Goal: Information Seeking & Learning: Check status

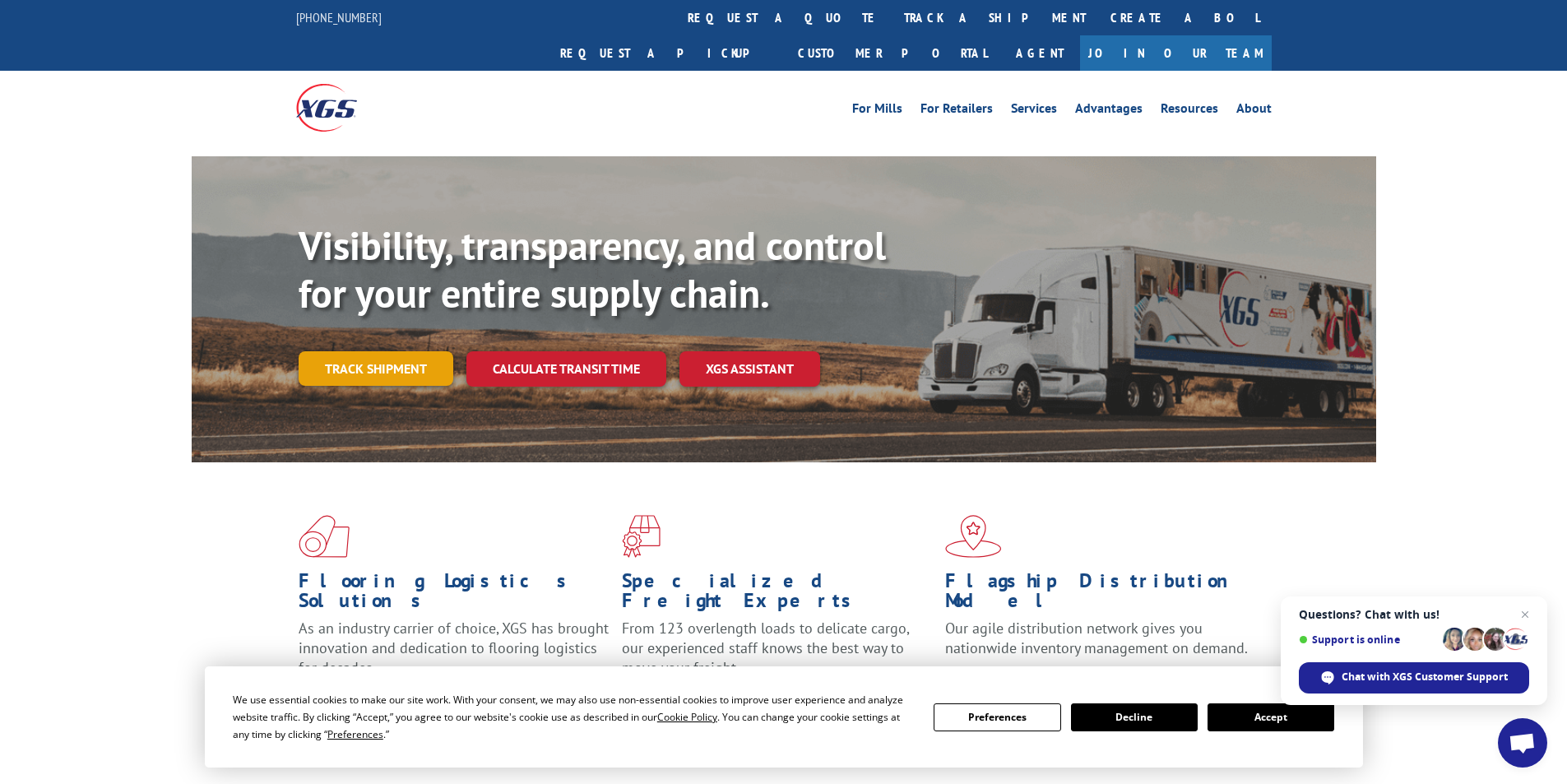
click at [365, 351] on link "Track shipment" at bounding box center [375, 368] width 155 height 35
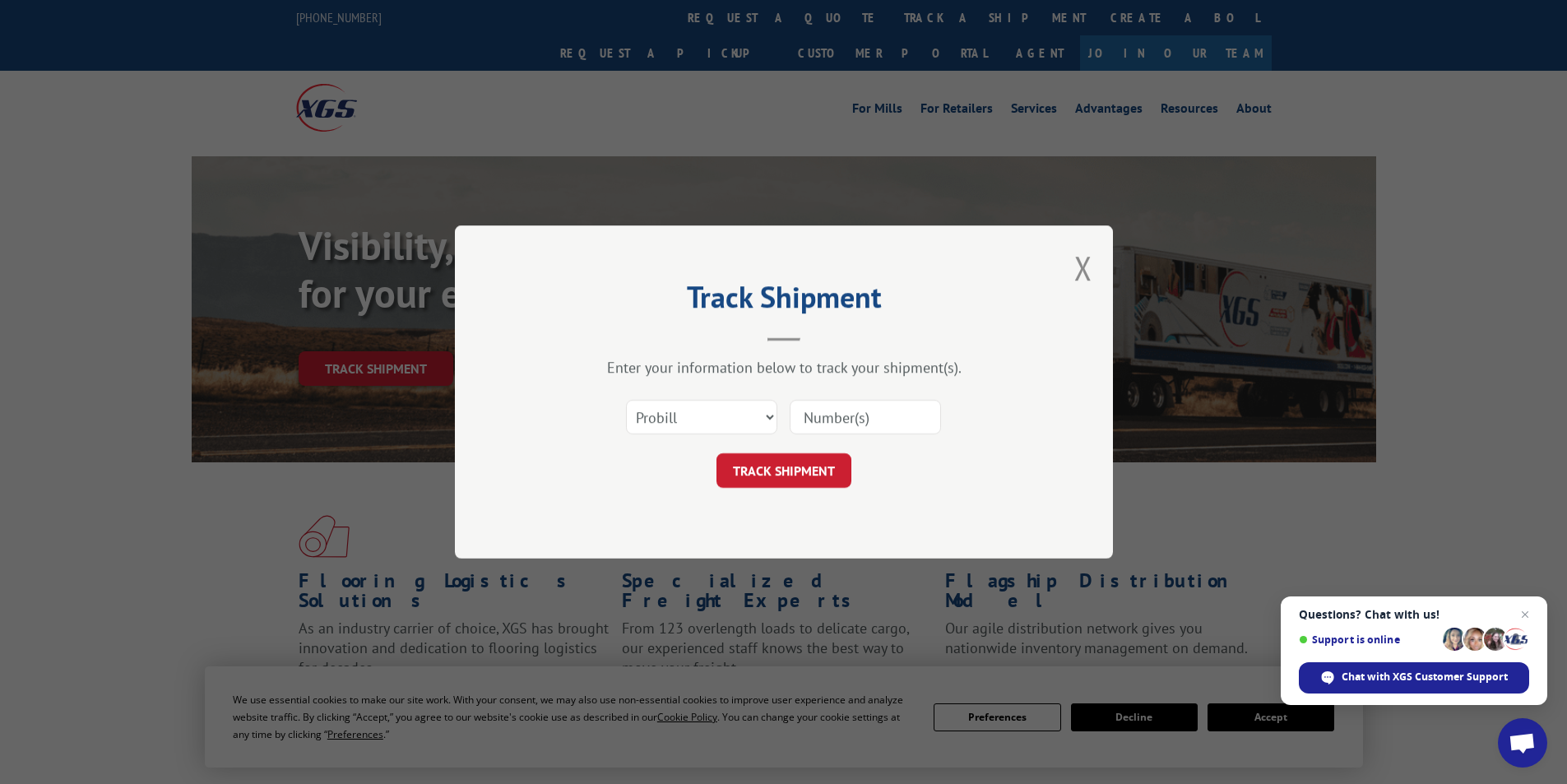
click at [884, 423] on input at bounding box center [865, 416] width 151 height 35
click at [809, 423] on input at bounding box center [865, 416] width 151 height 35
click at [767, 419] on select "Select category... Probill BOL PO" at bounding box center [701, 416] width 151 height 35
select select "bol"
click at [626, 400] on select "Select category... Probill BOL PO" at bounding box center [701, 416] width 151 height 35
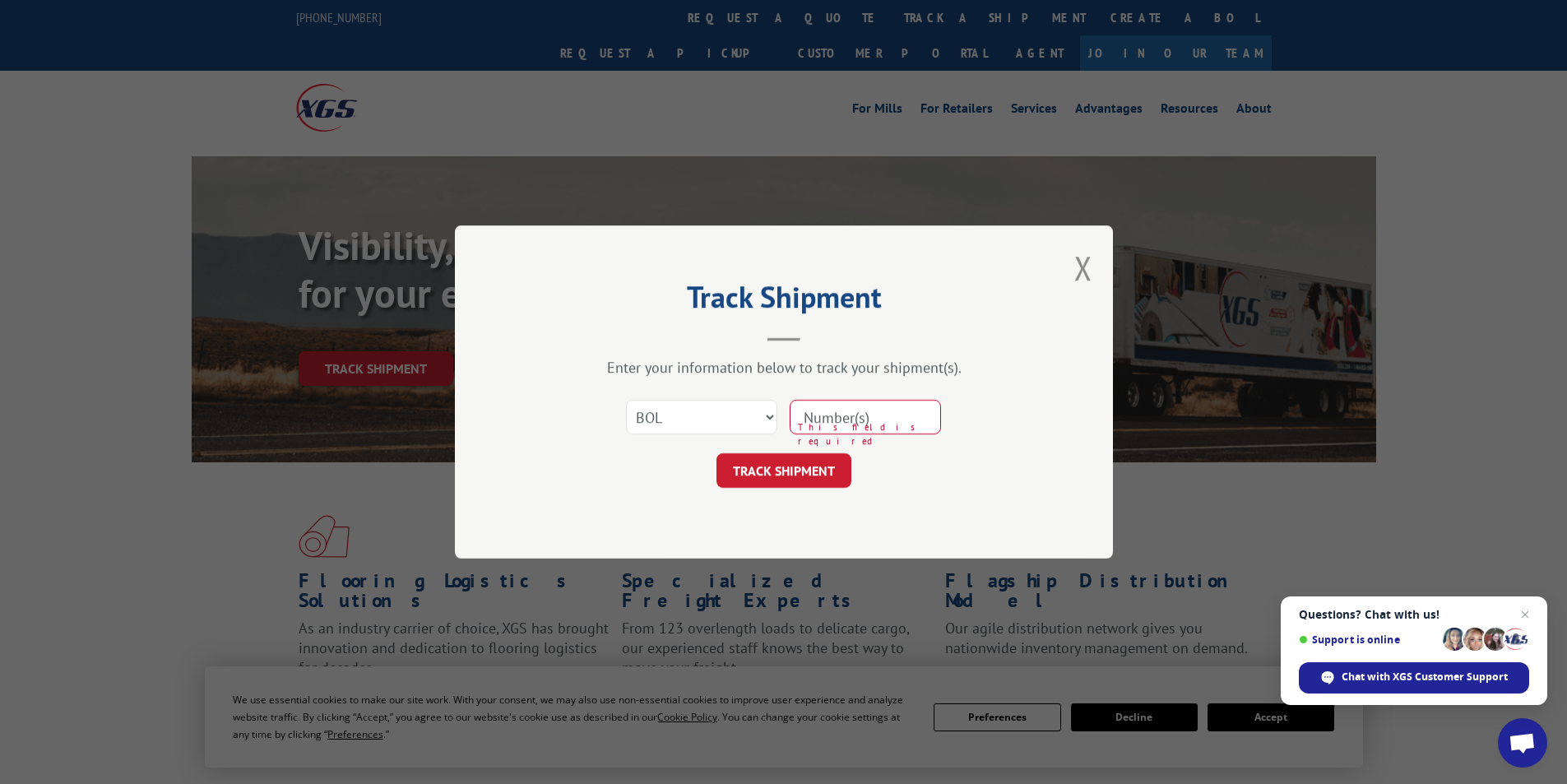
click at [823, 423] on input at bounding box center [865, 416] width 151 height 35
type input "6100047949"
click button "TRACK SHIPMENT" at bounding box center [784, 470] width 135 height 35
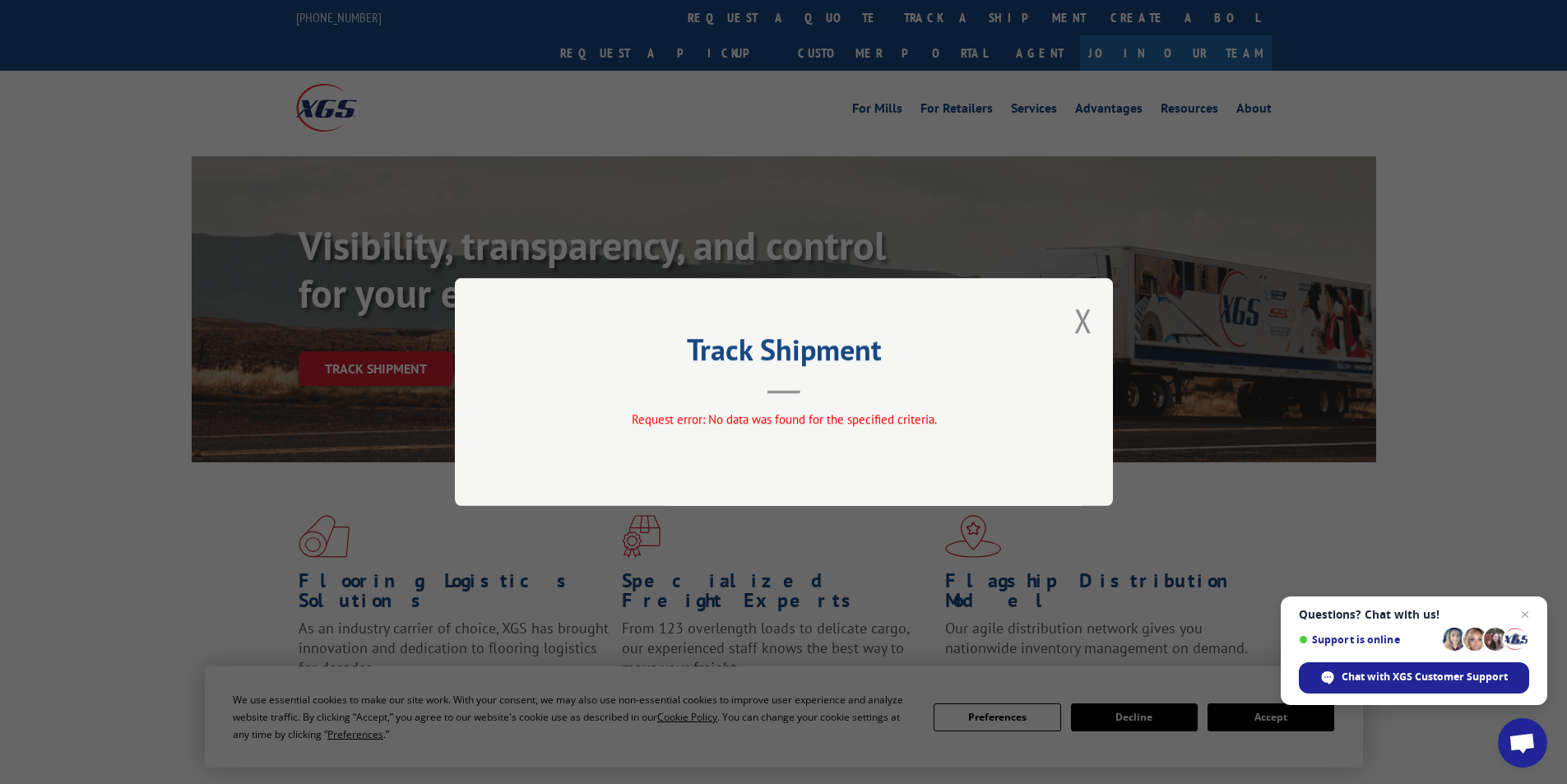
click at [1084, 317] on button "Close modal" at bounding box center [1083, 320] width 18 height 43
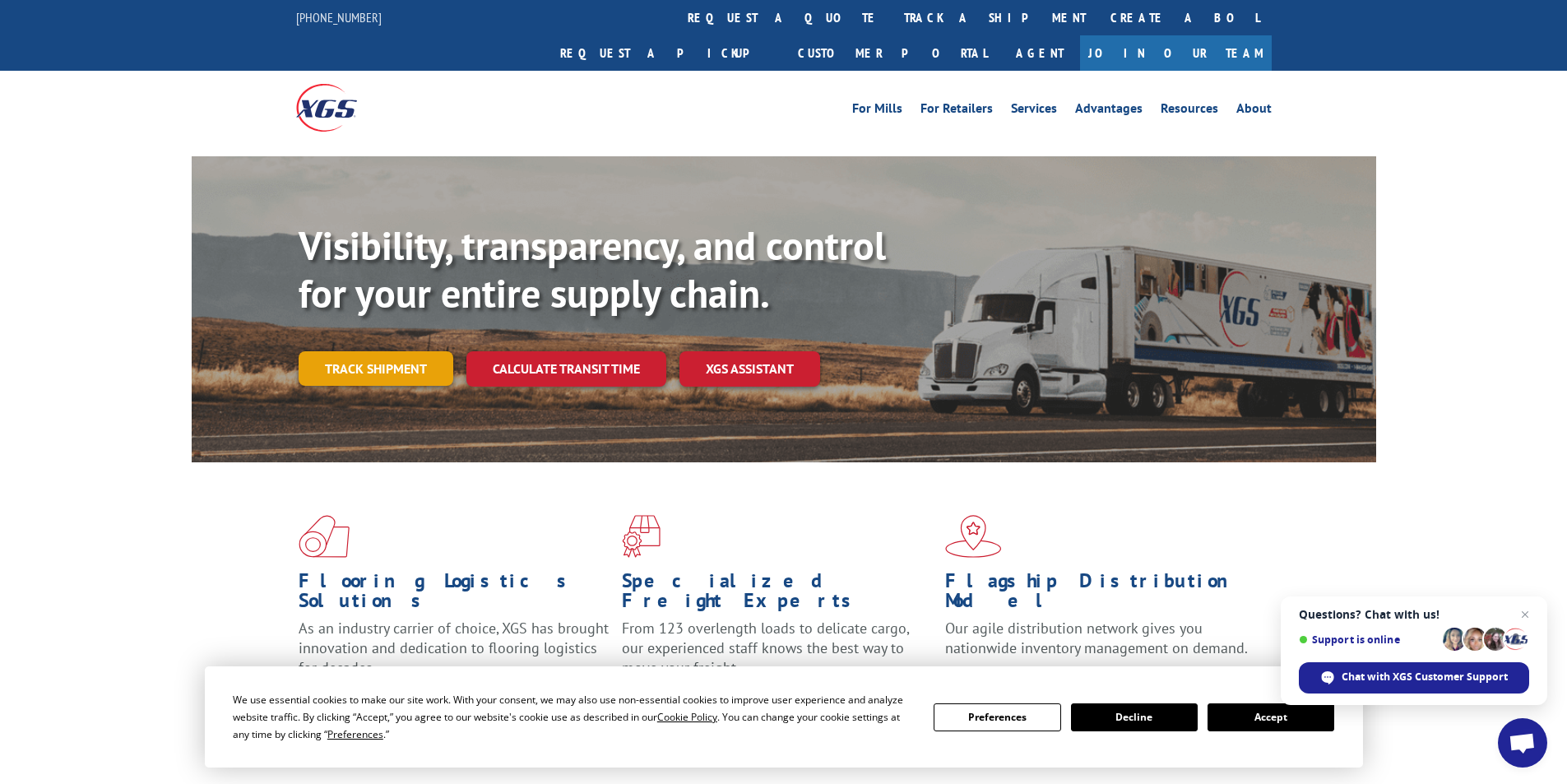
click at [386, 351] on link "Track shipment" at bounding box center [375, 368] width 155 height 35
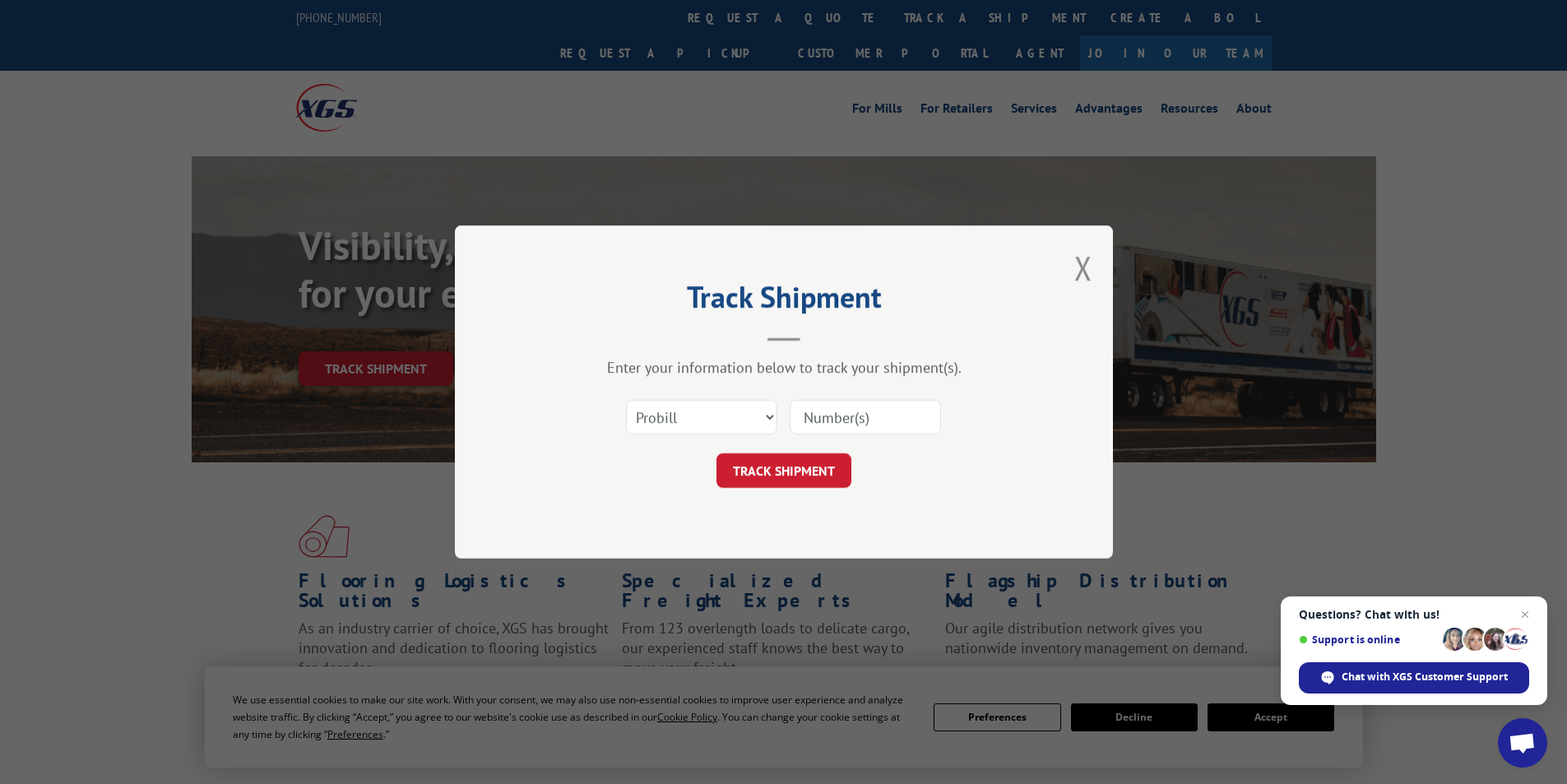
click at [845, 419] on input at bounding box center [865, 416] width 151 height 35
type input "6100047949"
click button "TRACK SHIPMENT" at bounding box center [784, 470] width 135 height 35
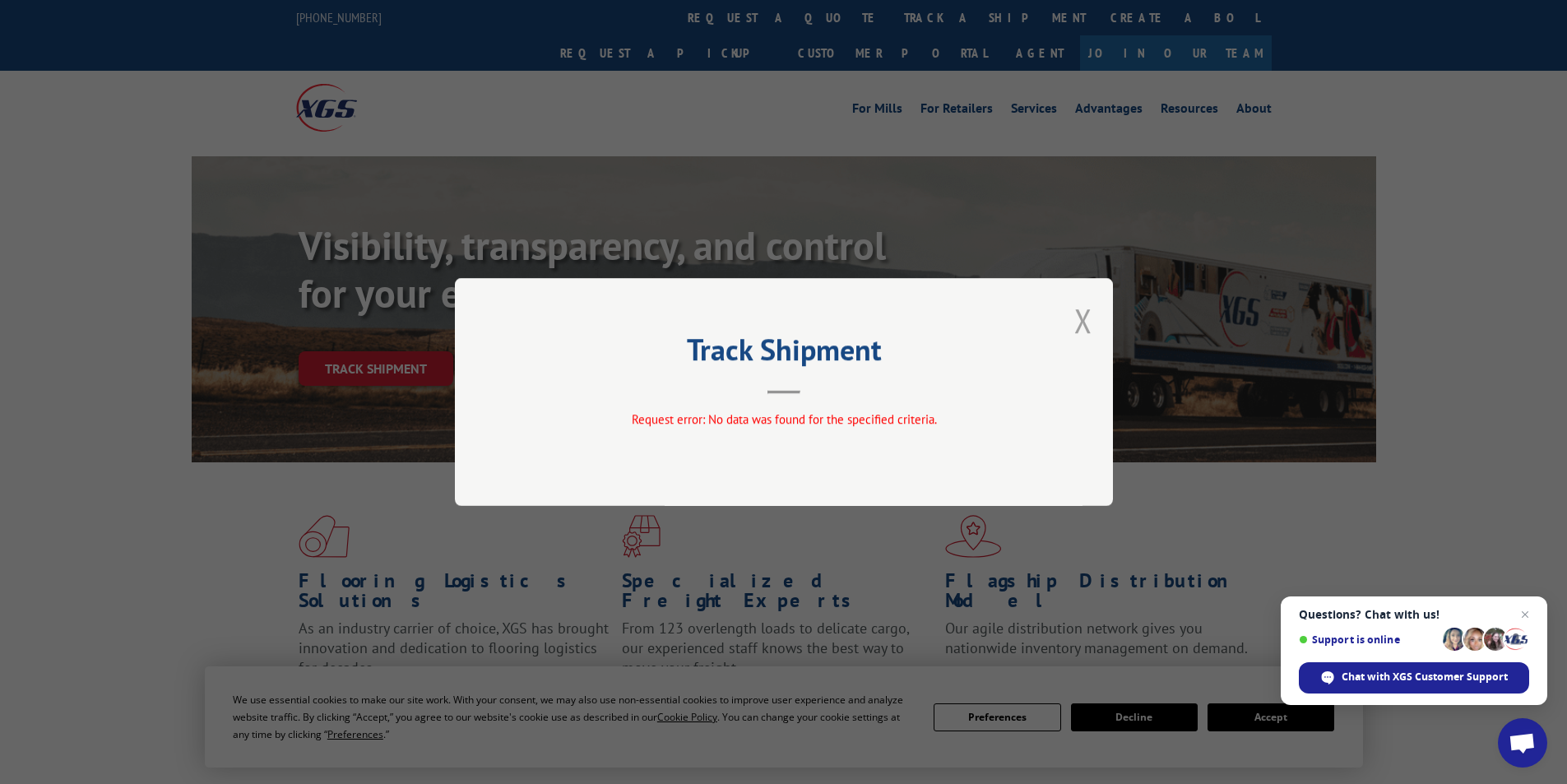
click at [1078, 320] on button "Close modal" at bounding box center [1083, 320] width 18 height 43
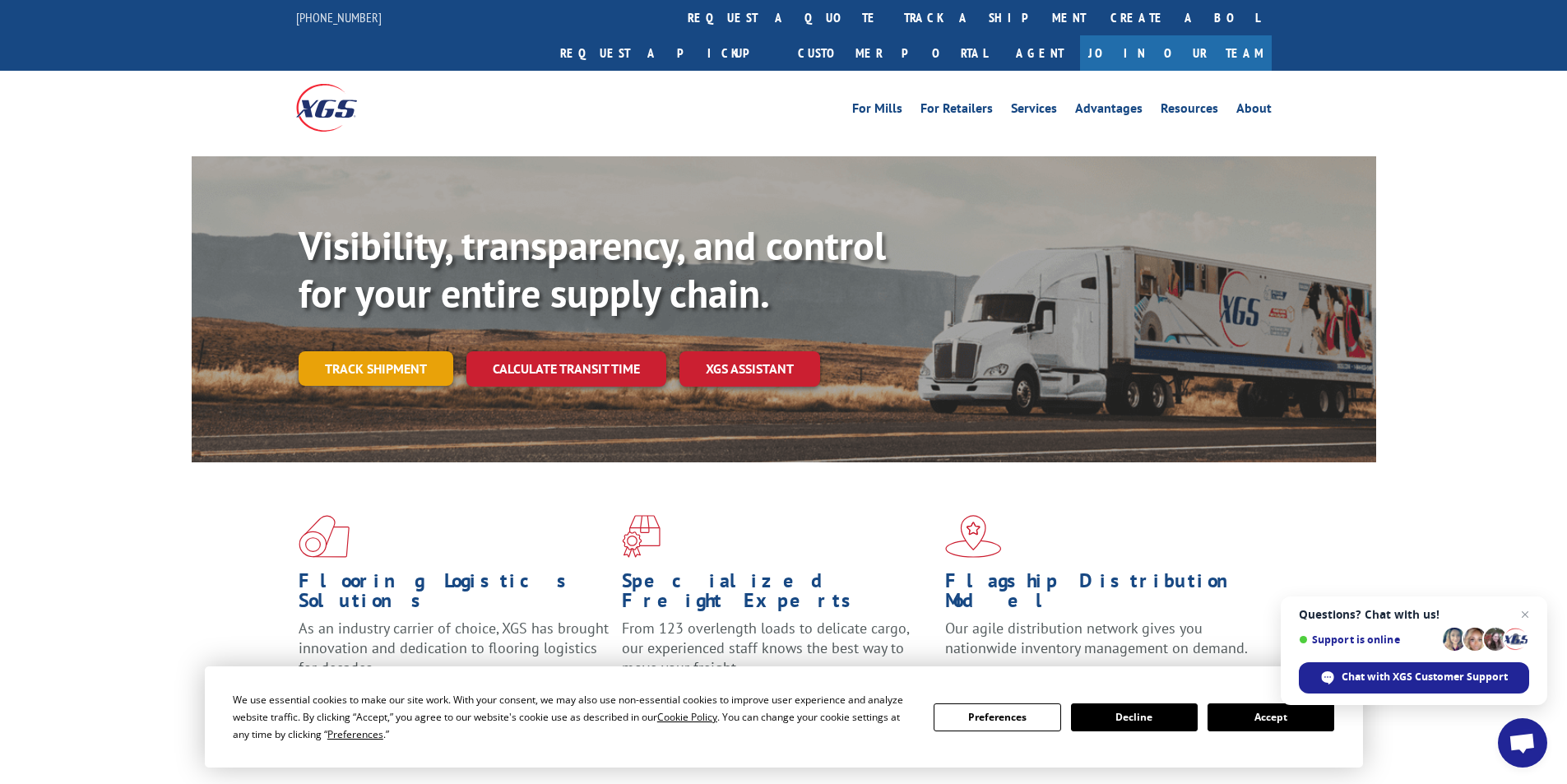
click at [420, 351] on link "Track shipment" at bounding box center [375, 368] width 155 height 35
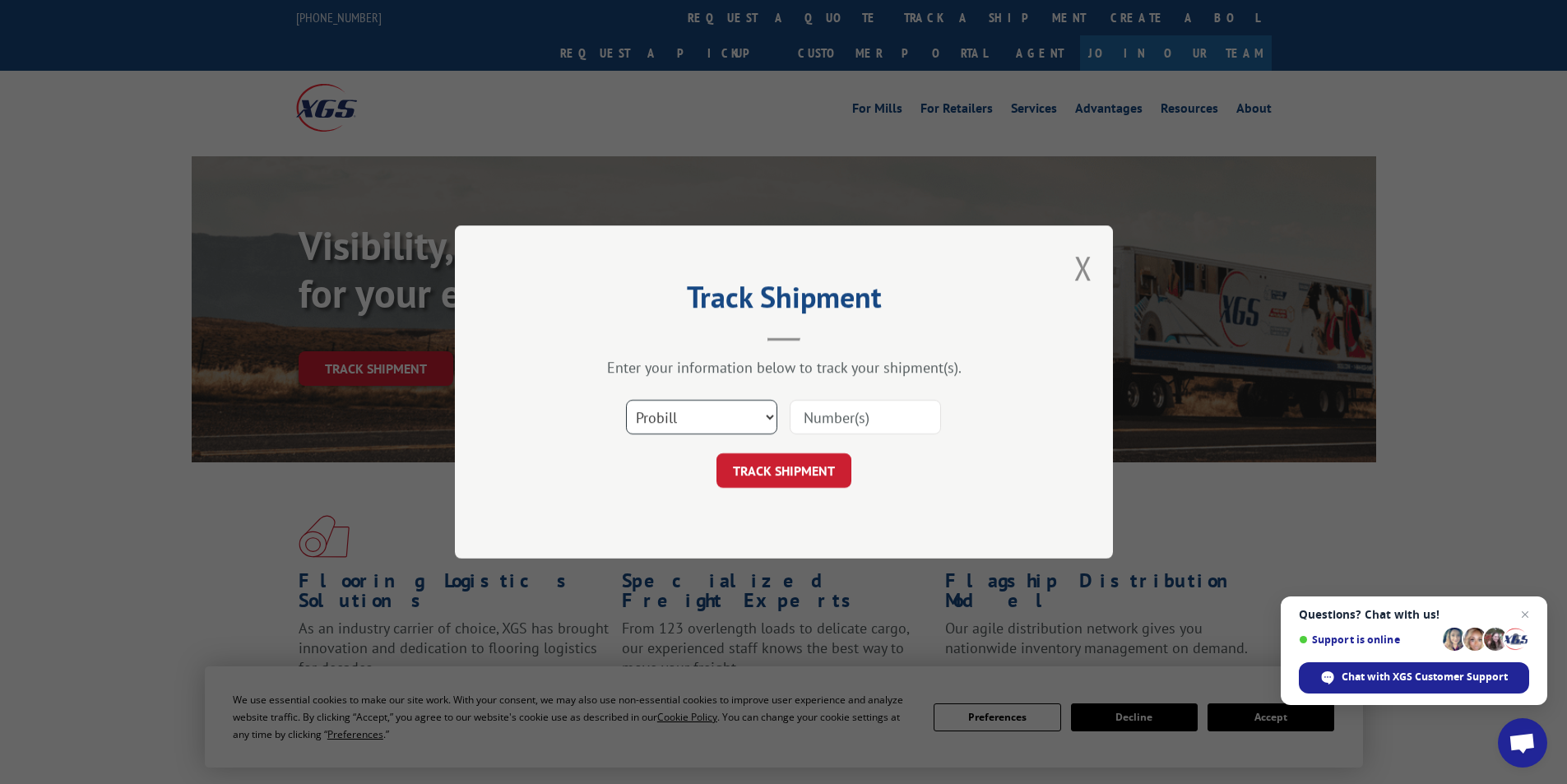
click at [759, 420] on select "Select category... Probill BOL PO" at bounding box center [701, 416] width 151 height 35
select select "bol"
click at [626, 400] on select "Select category... Probill BOL PO" at bounding box center [701, 416] width 151 height 35
click at [891, 424] on input at bounding box center [865, 416] width 151 height 35
type input "910007936"
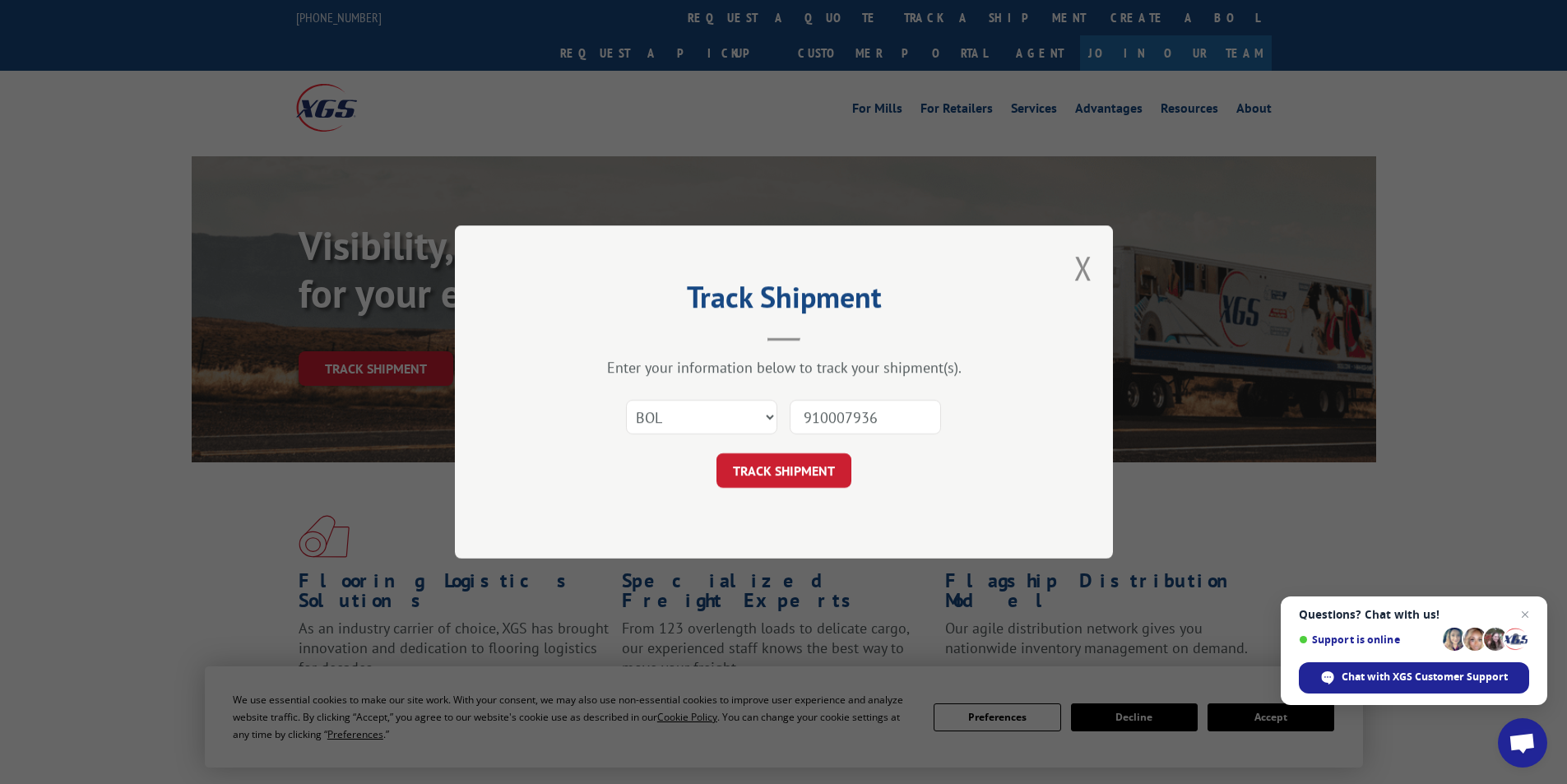
click button "TRACK SHIPMENT" at bounding box center [784, 470] width 135 height 35
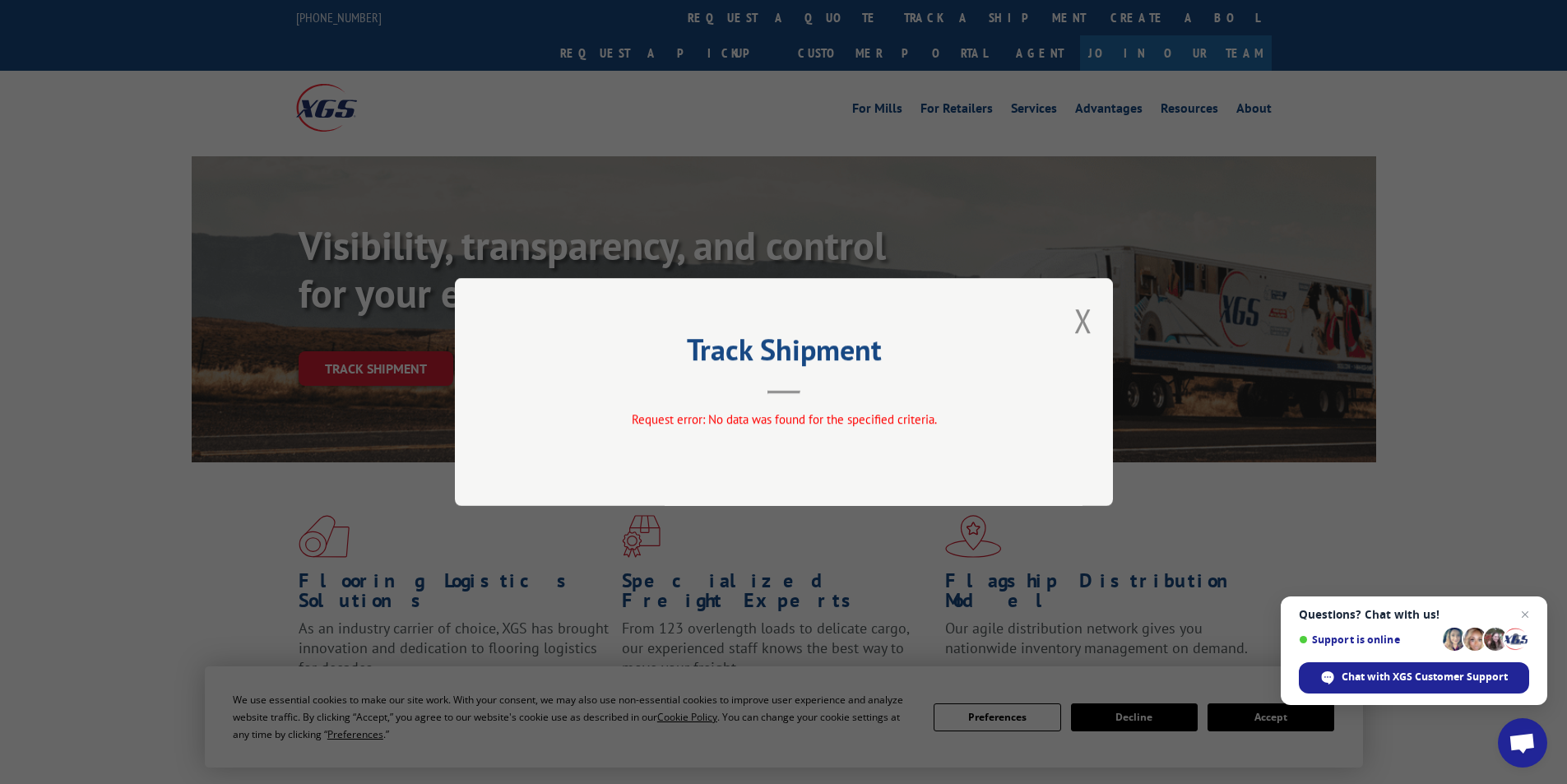
click at [864, 422] on span "Request error: No data was found for the specified criteria." at bounding box center [783, 418] width 305 height 16
click at [1079, 325] on button "Close modal" at bounding box center [1083, 320] width 18 height 43
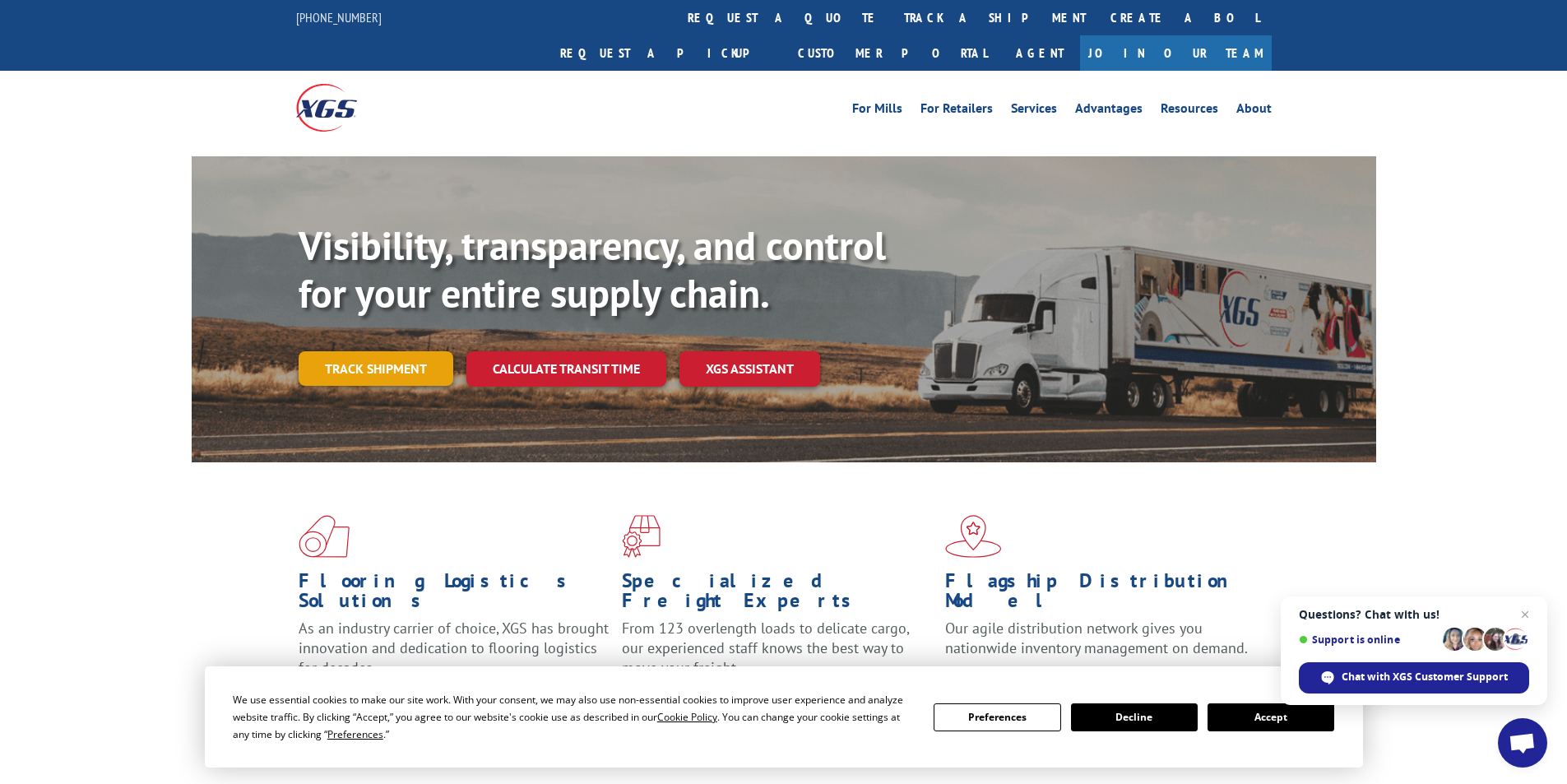
click at [358, 351] on link "Track shipment" at bounding box center [375, 368] width 155 height 35
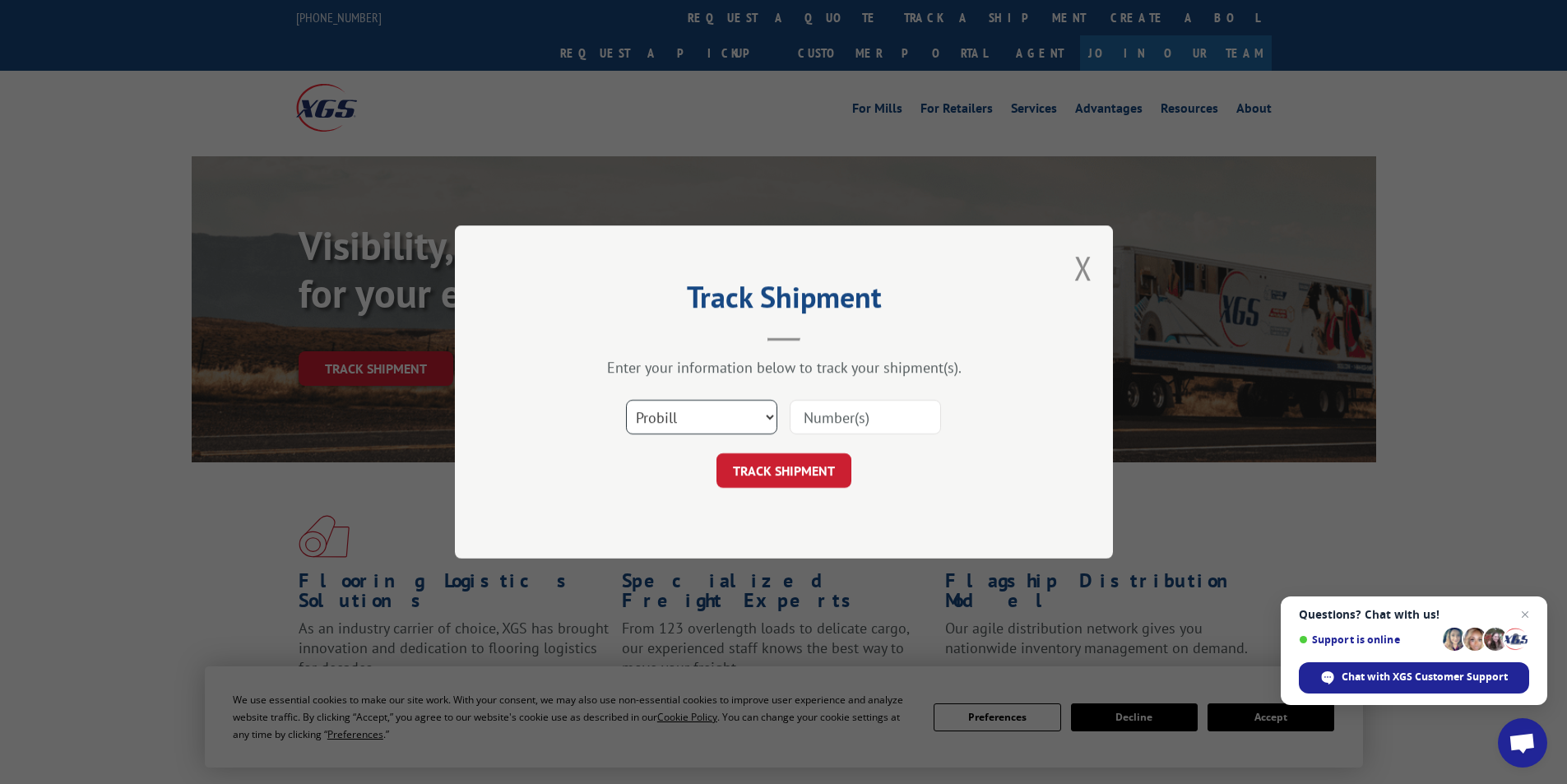
click at [754, 416] on select "Select category... Probill BOL PO" at bounding box center [701, 416] width 151 height 35
select select "bol"
click at [626, 400] on select "Select category... Probill BOL PO" at bounding box center [701, 416] width 151 height 35
click at [823, 419] on input at bounding box center [865, 416] width 151 height 35
type input "6100047936"
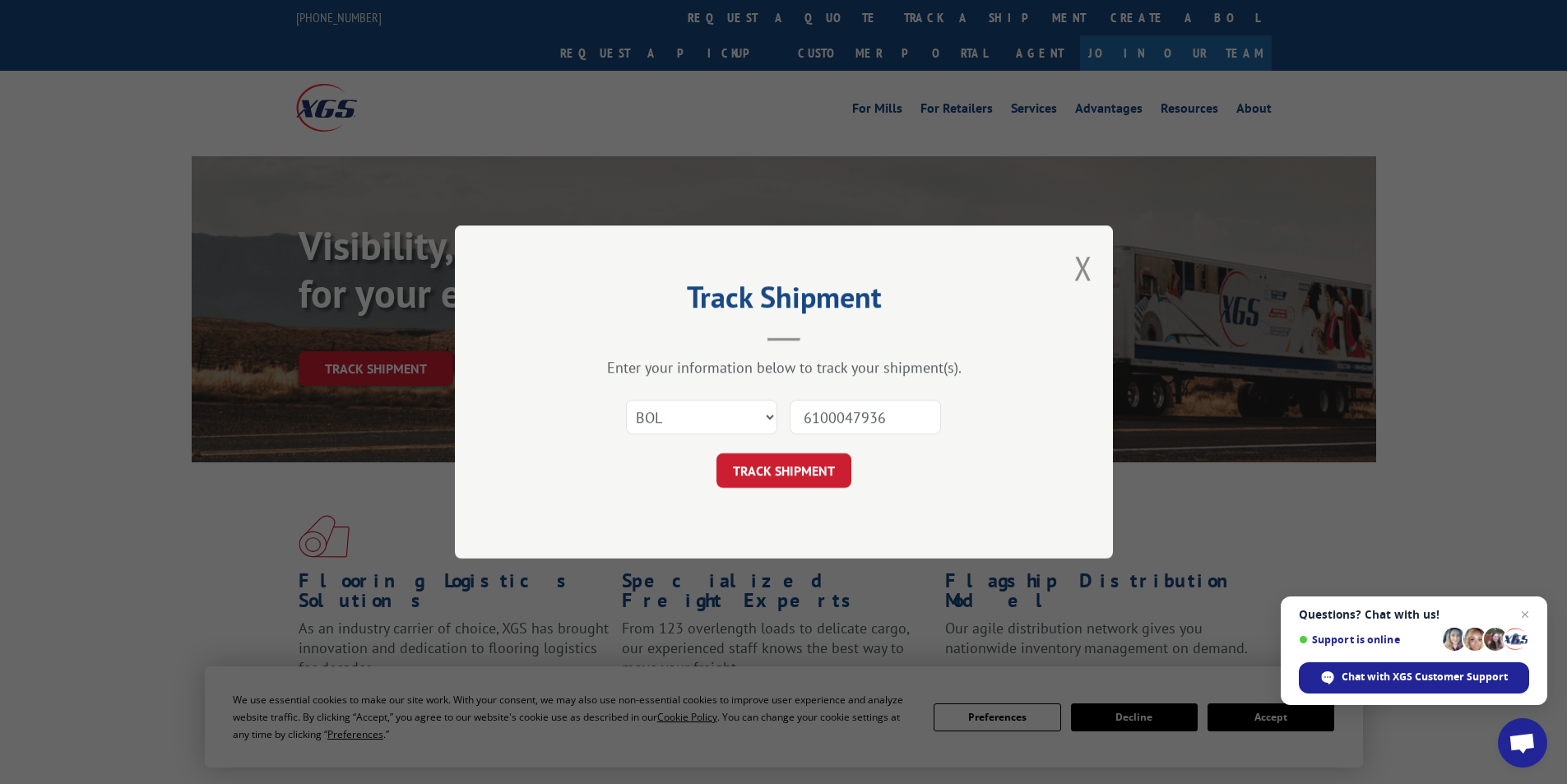
click button "TRACK SHIPMENT" at bounding box center [784, 470] width 135 height 35
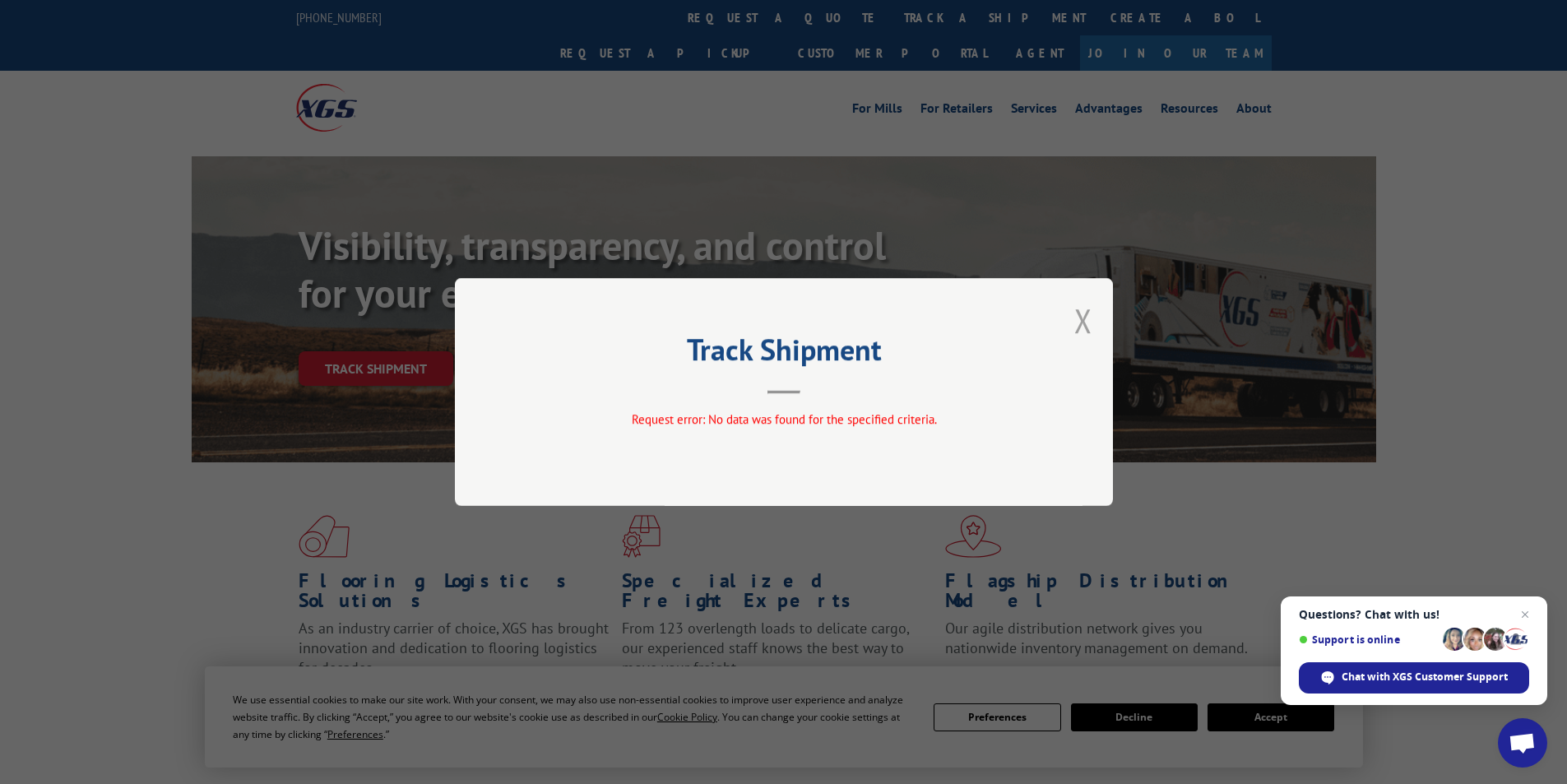
click at [1083, 324] on button "Close modal" at bounding box center [1083, 320] width 18 height 43
